Goal: Task Accomplishment & Management: Manage account settings

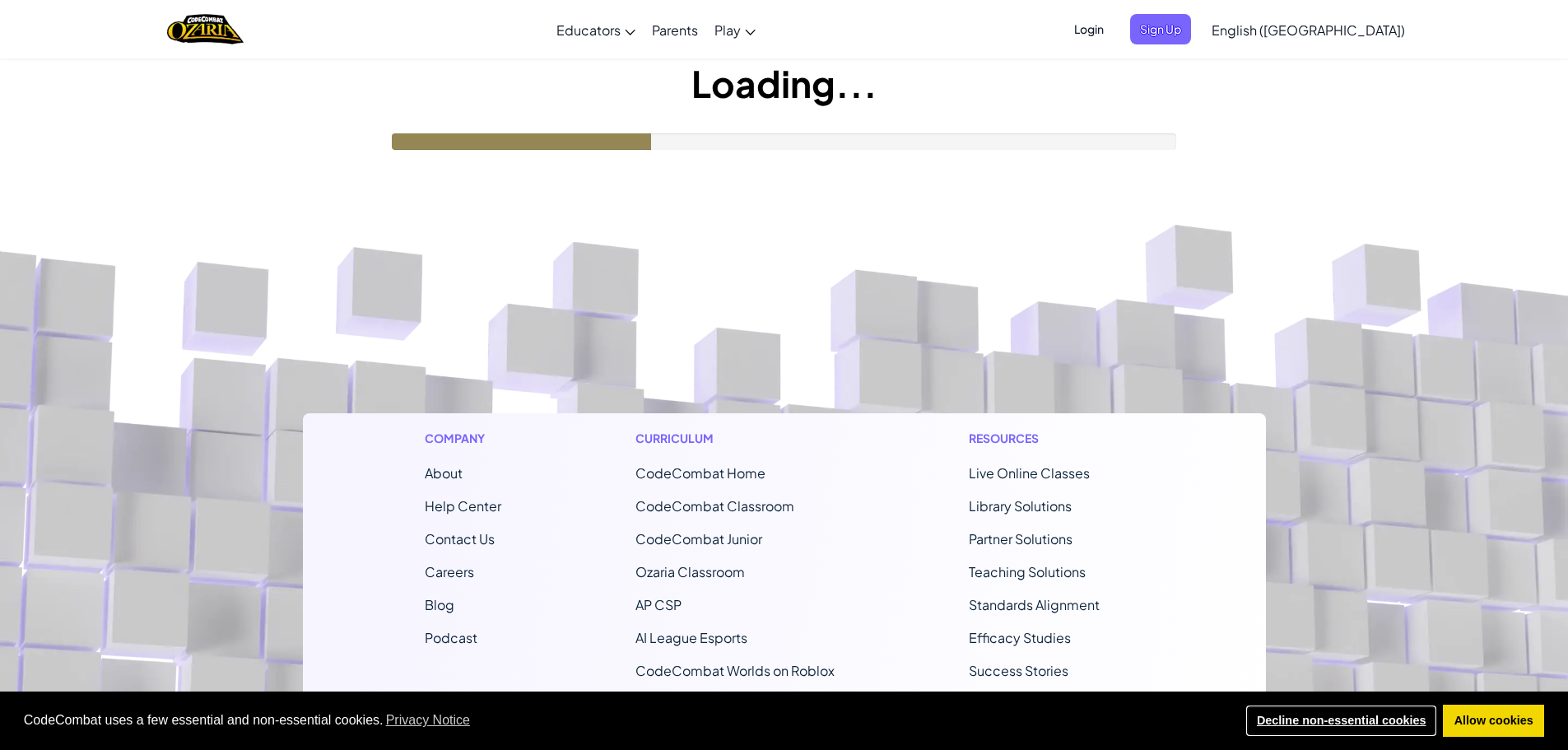
click at [1303, 719] on link "Decline non-essential cookies" at bounding box center [1341, 721] width 192 height 33
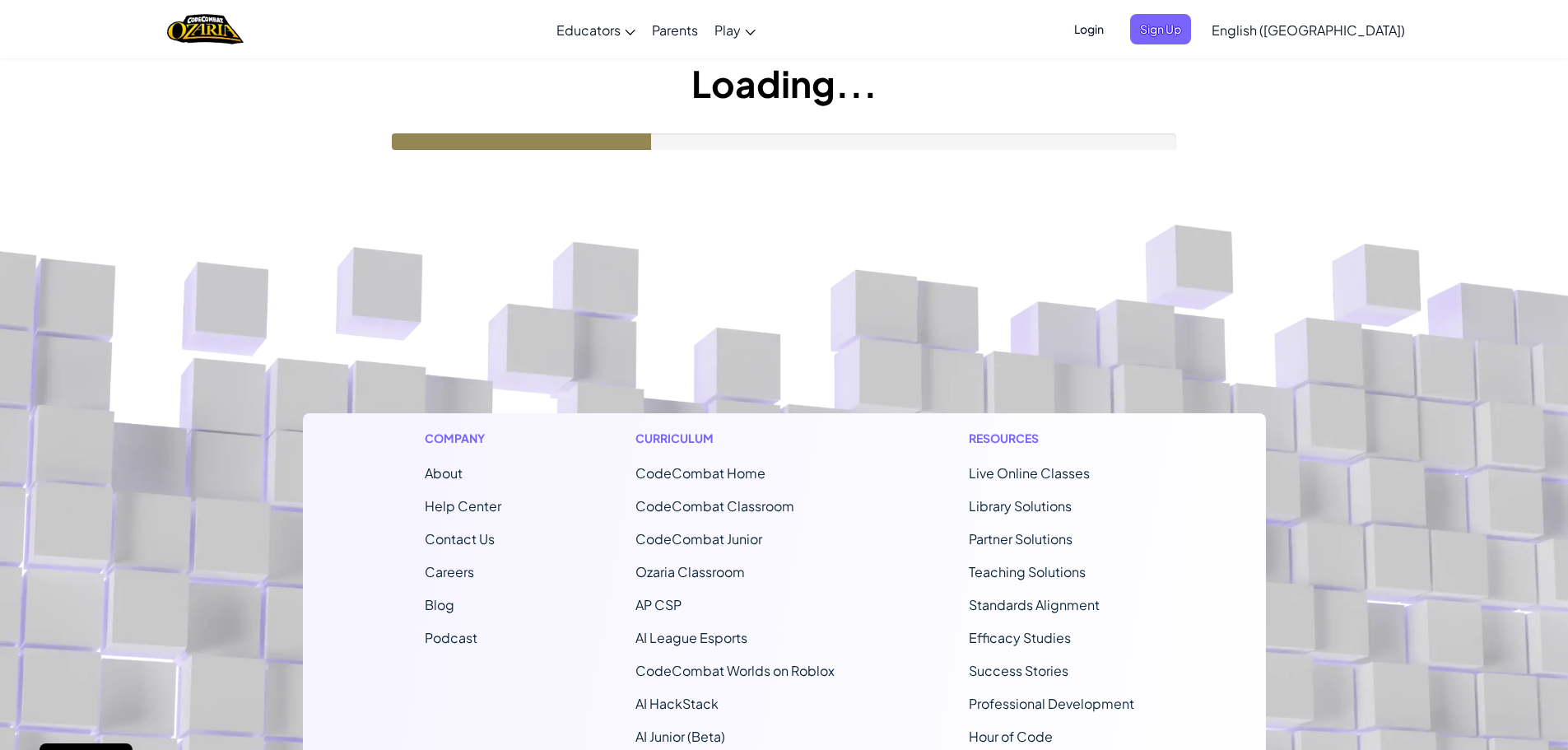
click at [725, 172] on footer "Company About Help Center Contact Us Careers Blog Podcast Curriculum CodeCombat…" at bounding box center [784, 612] width 1568 height 892
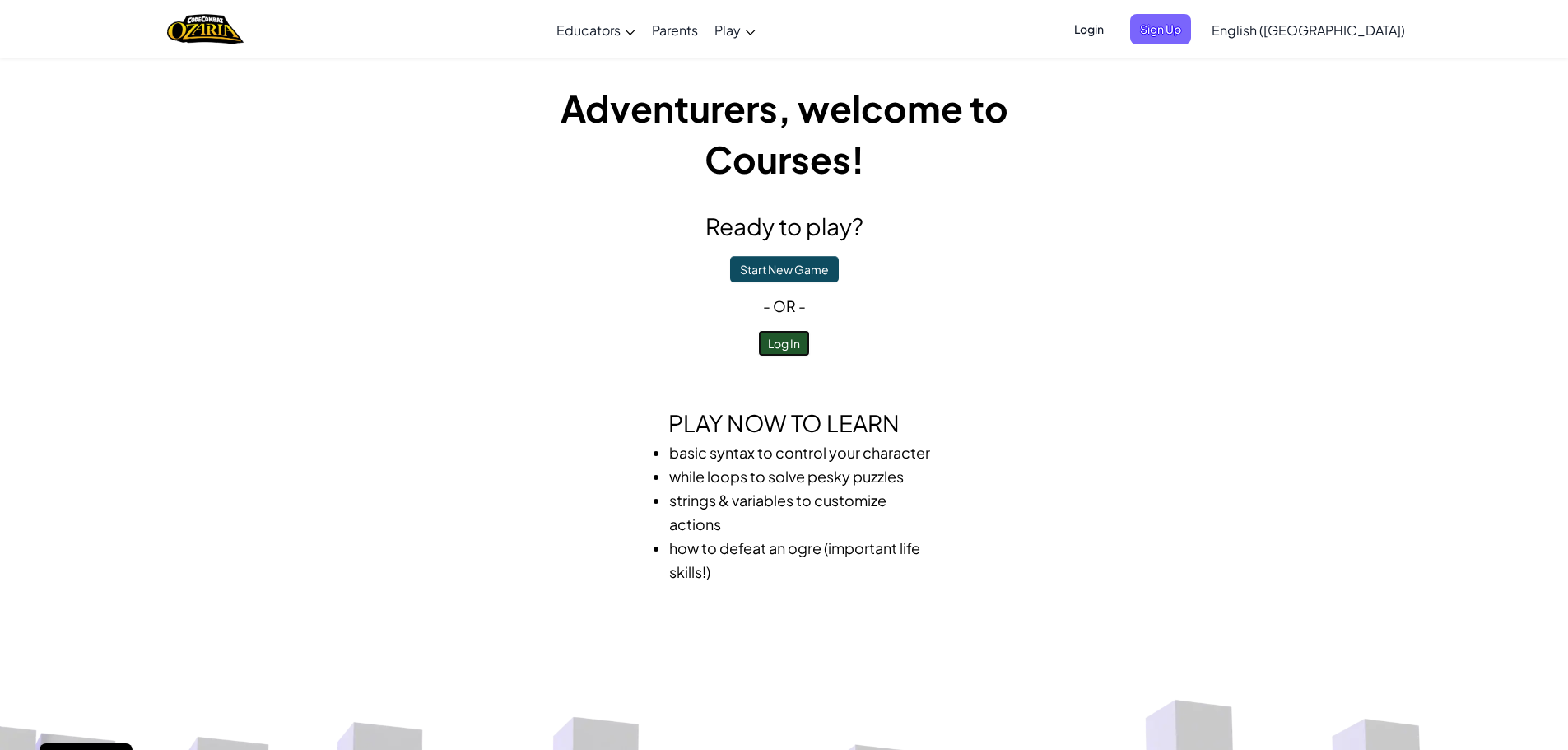
click at [774, 338] on button "Log In" at bounding box center [784, 344] width 51 height 26
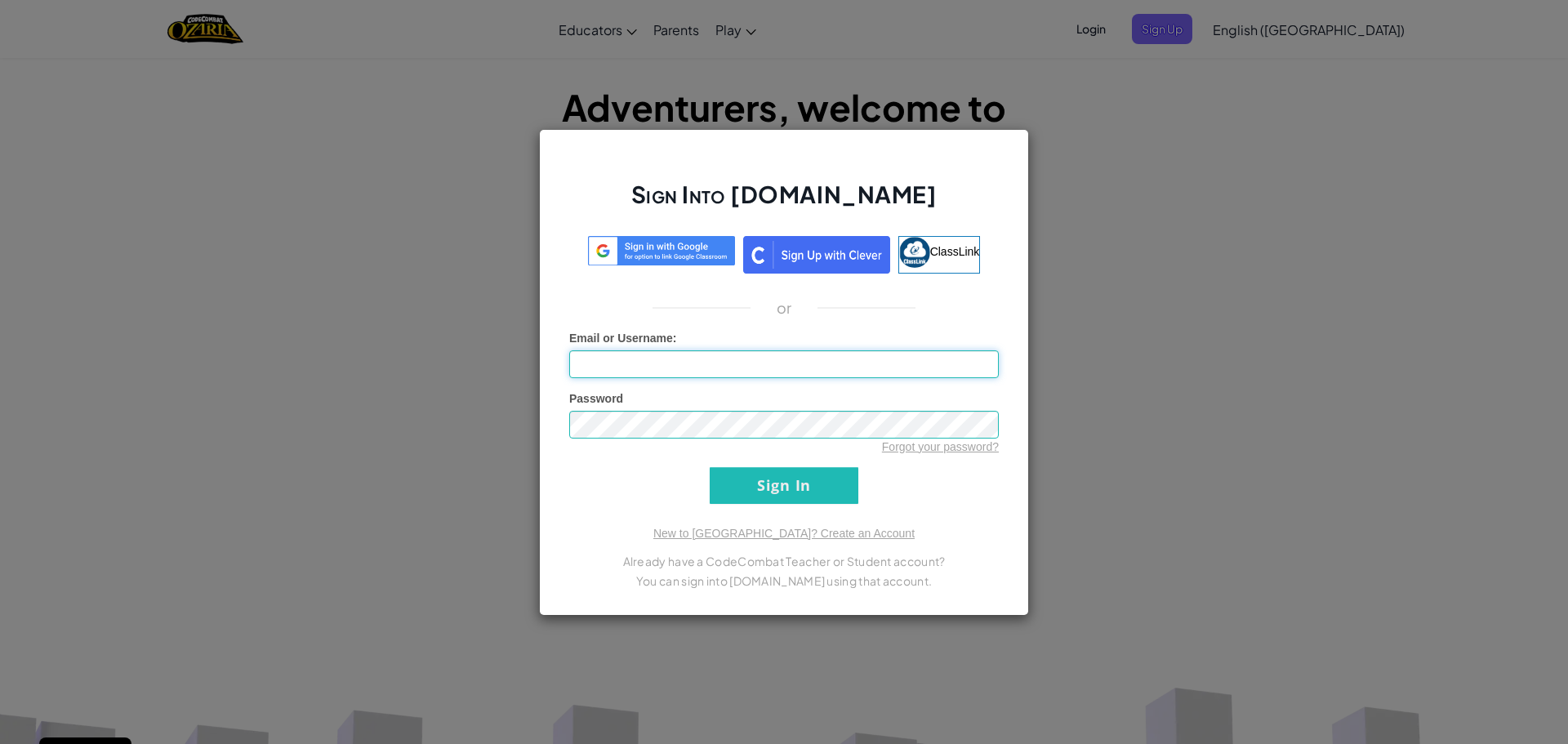
click at [708, 366] on input "Email or Username :" at bounding box center [784, 364] width 430 height 28
click at [697, 362] on input "Email or Username :" at bounding box center [784, 364] width 430 height 28
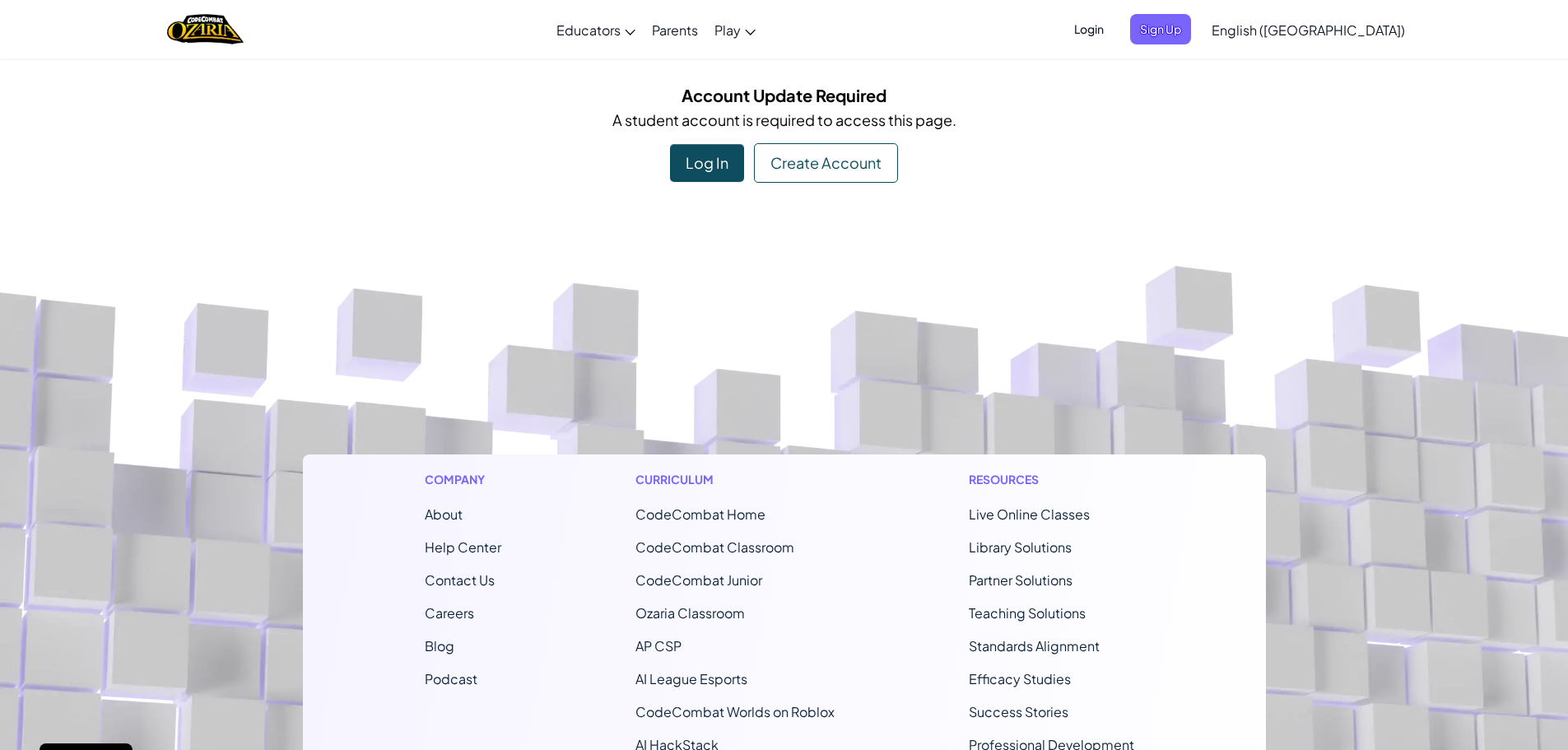
drag, startPoint x: 703, startPoint y: 363, endPoint x: 629, endPoint y: 358, distance: 74.2
click at [629, 358] on footer "Company About Help Center Contact Us Careers Blog Podcast Curriculum CodeCombat…" at bounding box center [784, 653] width 1568 height 892
click at [702, 153] on div "Log In" at bounding box center [707, 162] width 74 height 38
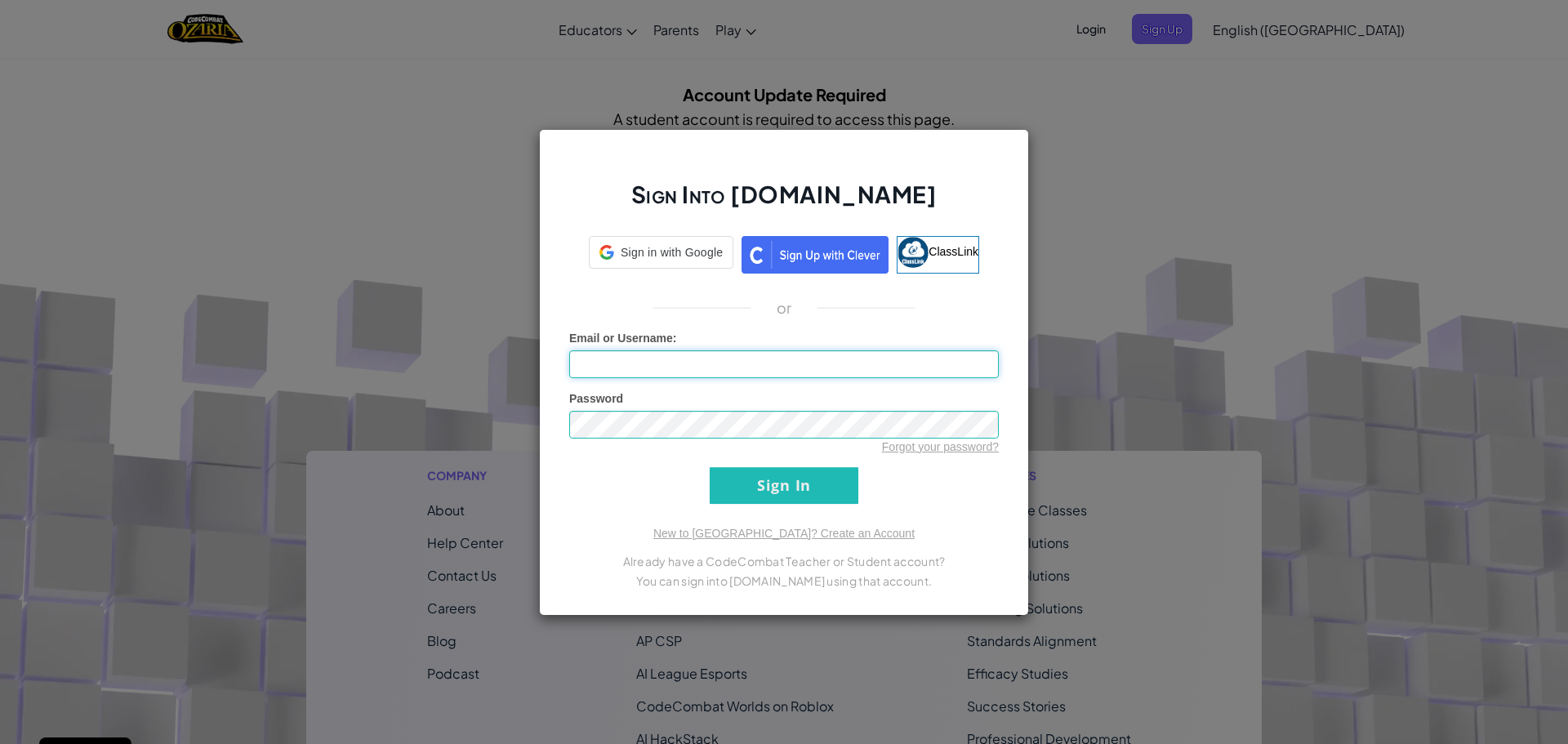
click at [610, 365] on input "Email or Username :" at bounding box center [784, 364] width 430 height 28
type input "[EMAIL_ADDRESS][DOMAIN_NAME]"
click at [801, 483] on input "Sign In" at bounding box center [784, 485] width 149 height 36
